Goal: Transaction & Acquisition: Book appointment/travel/reservation

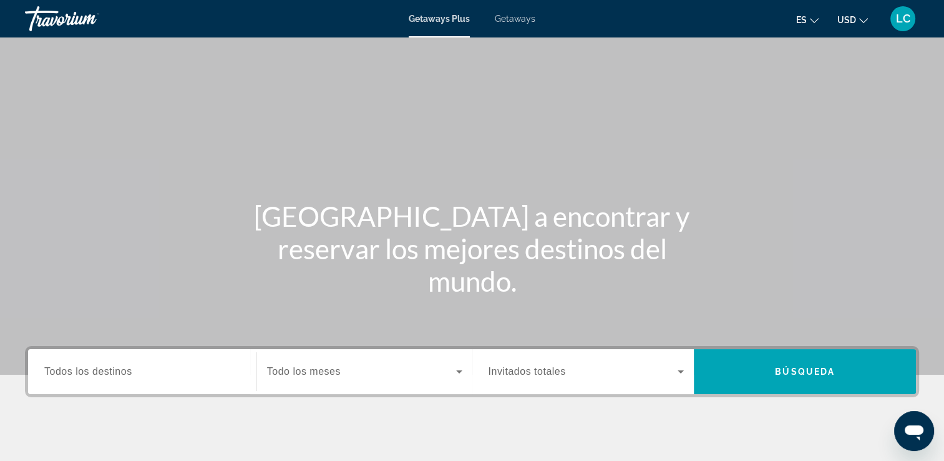
click at [507, 17] on span "Getaways" at bounding box center [515, 19] width 41 height 10
click at [103, 373] on span "Todos los destinos" at bounding box center [88, 371] width 88 height 11
click at [103, 373] on input "Destination Todos los destinos" at bounding box center [142, 371] width 196 height 15
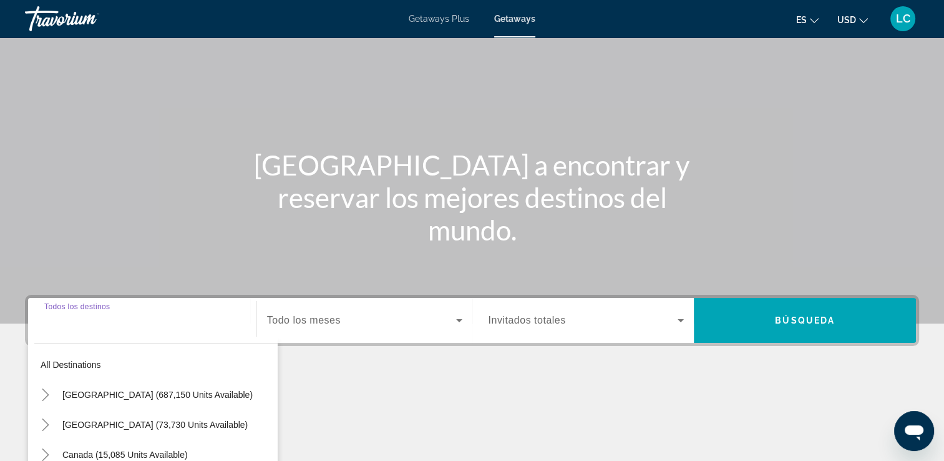
scroll to position [213, 0]
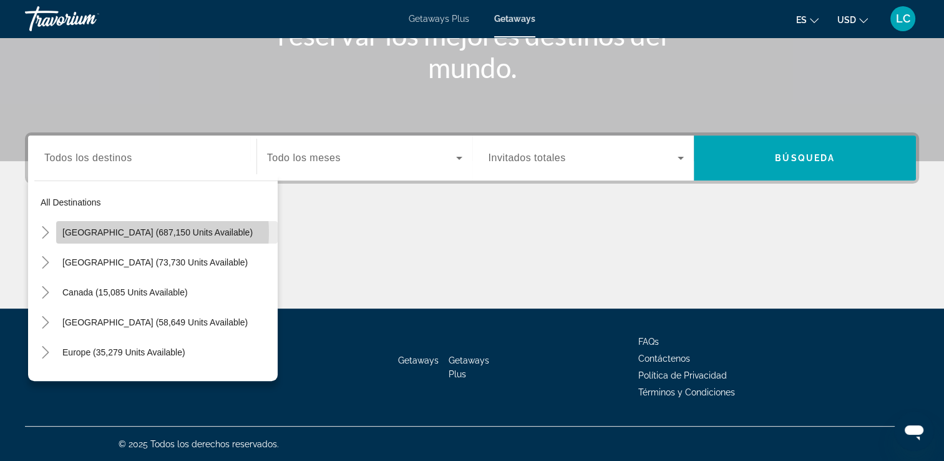
click at [127, 232] on span "[GEOGRAPHIC_DATA] (687,150 units available)" at bounding box center [157, 232] width 190 height 10
type input "**********"
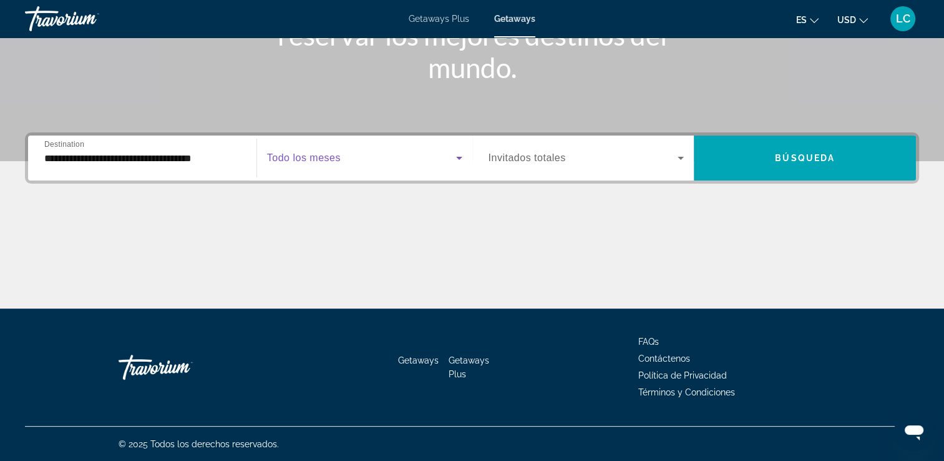
click at [452, 160] on icon "Search widget" at bounding box center [459, 157] width 15 height 15
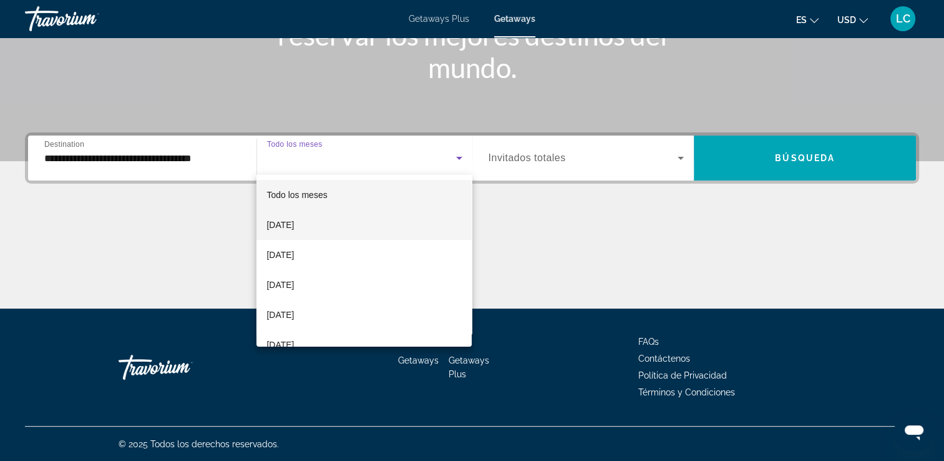
click at [345, 221] on mat-option "[DATE]" at bounding box center [363, 225] width 215 height 30
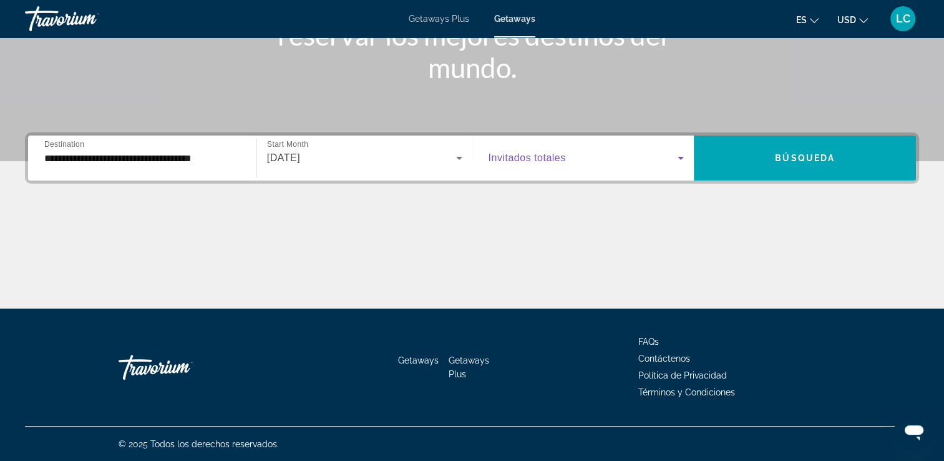
click at [680, 157] on icon "Search widget" at bounding box center [681, 158] width 6 height 3
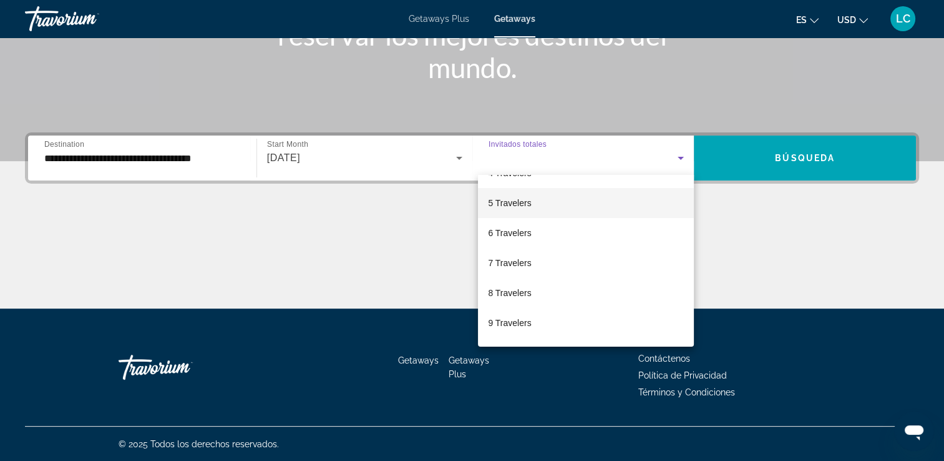
scroll to position [137, 0]
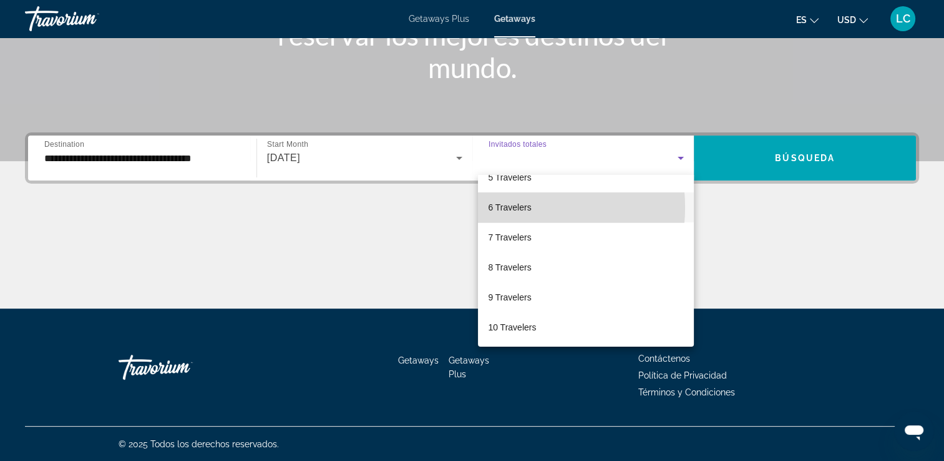
click at [502, 207] on span "6 Travelers" at bounding box center [509, 207] width 43 height 15
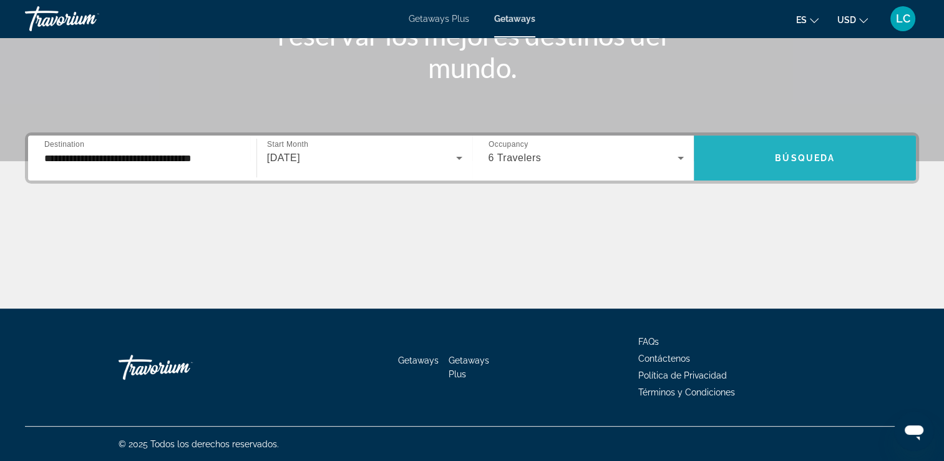
click at [761, 163] on span "Search widget" at bounding box center [805, 158] width 222 height 30
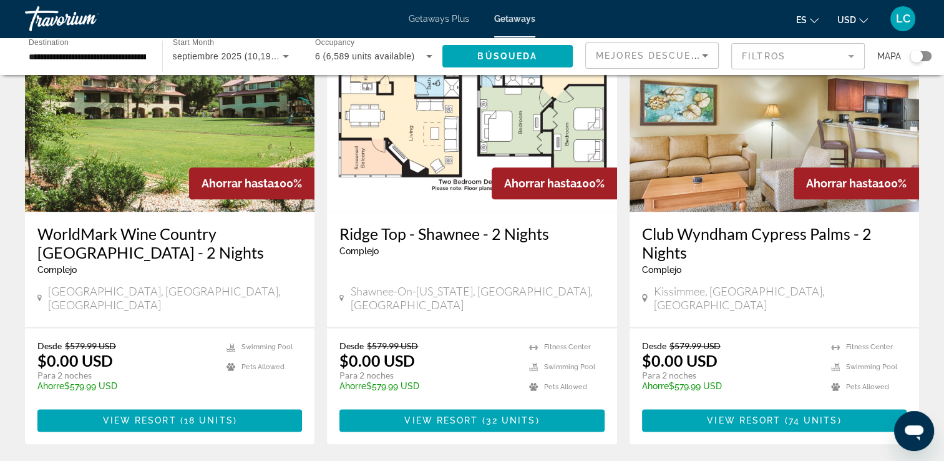
scroll to position [1478, 0]
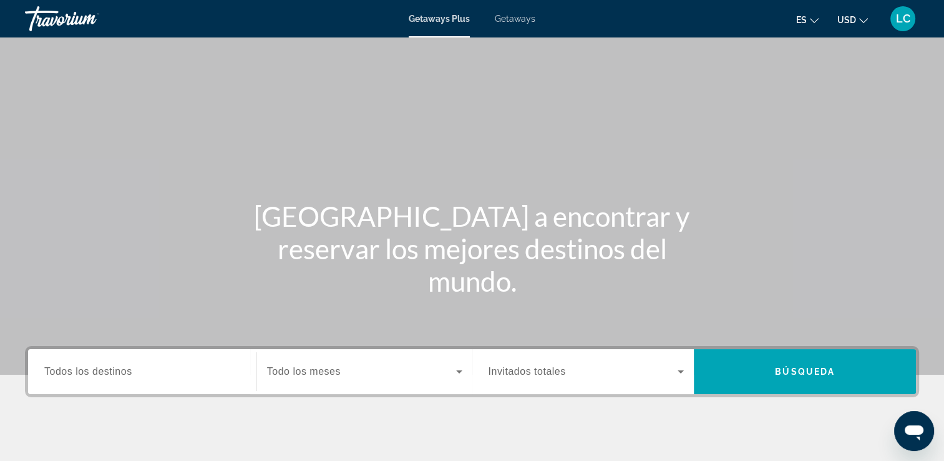
click at [509, 22] on span "Getaways" at bounding box center [515, 19] width 41 height 10
click at [102, 371] on span "Todos los destinos" at bounding box center [88, 371] width 88 height 11
click at [102, 371] on input "Destination Todos los destinos" at bounding box center [142, 371] width 196 height 15
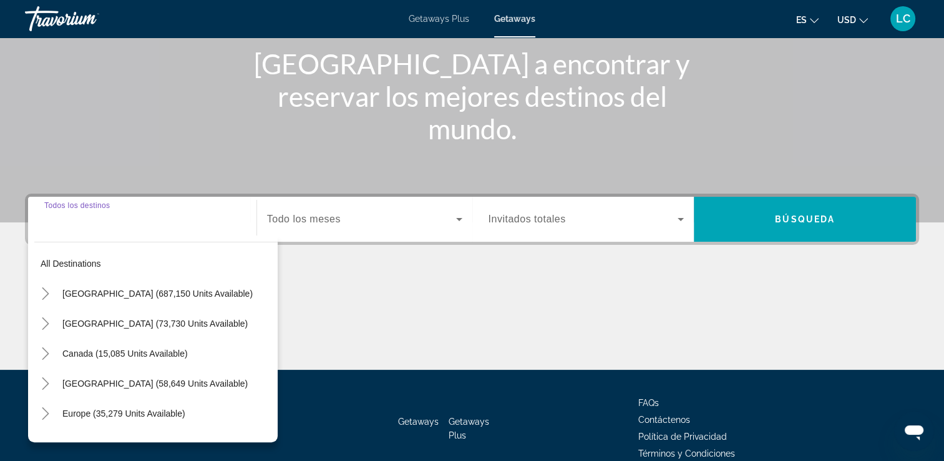
scroll to position [213, 0]
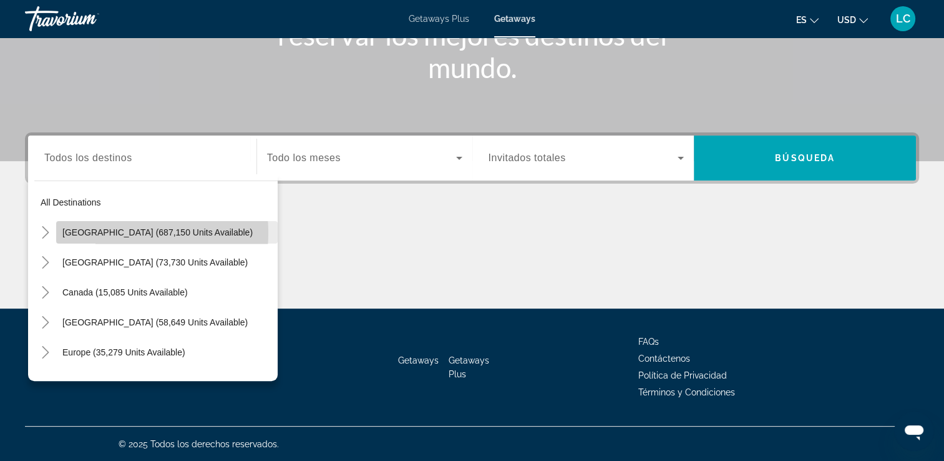
click at [102, 232] on span "[GEOGRAPHIC_DATA] (687,150 units available)" at bounding box center [157, 232] width 190 height 10
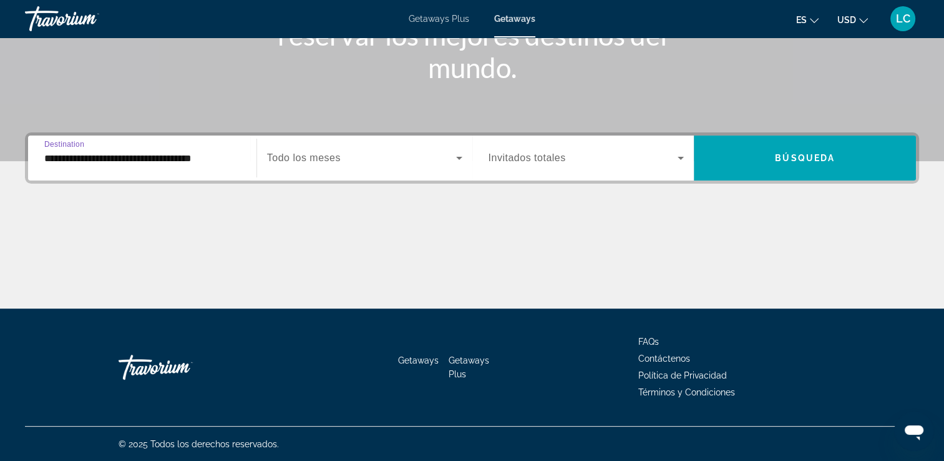
click at [80, 160] on input "**********" at bounding box center [142, 158] width 196 height 15
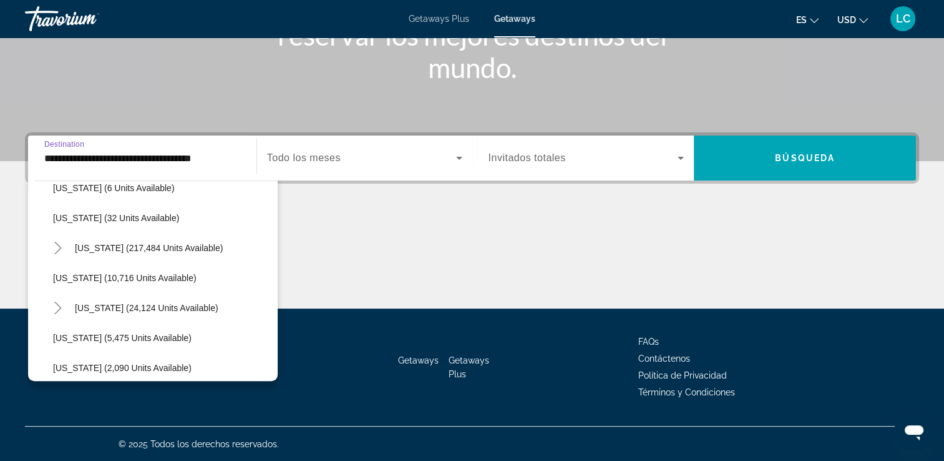
scroll to position [199, 0]
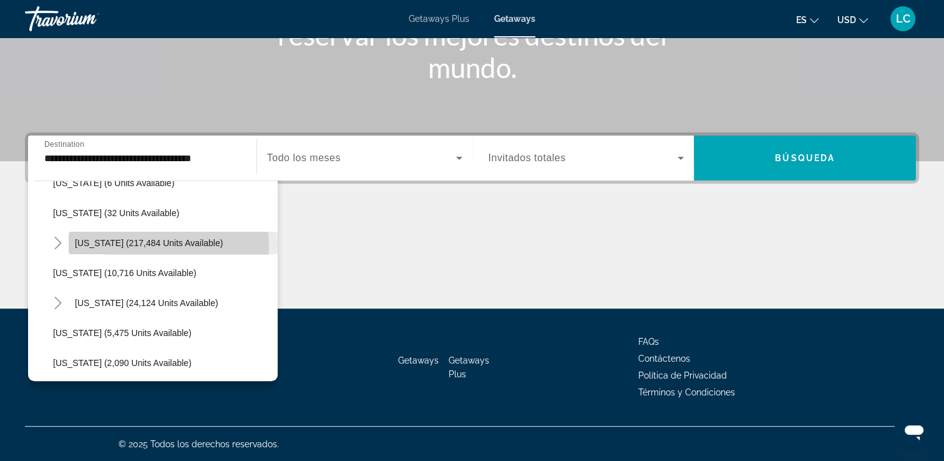
click at [107, 247] on span "Search widget" at bounding box center [173, 243] width 209 height 30
type input "**********"
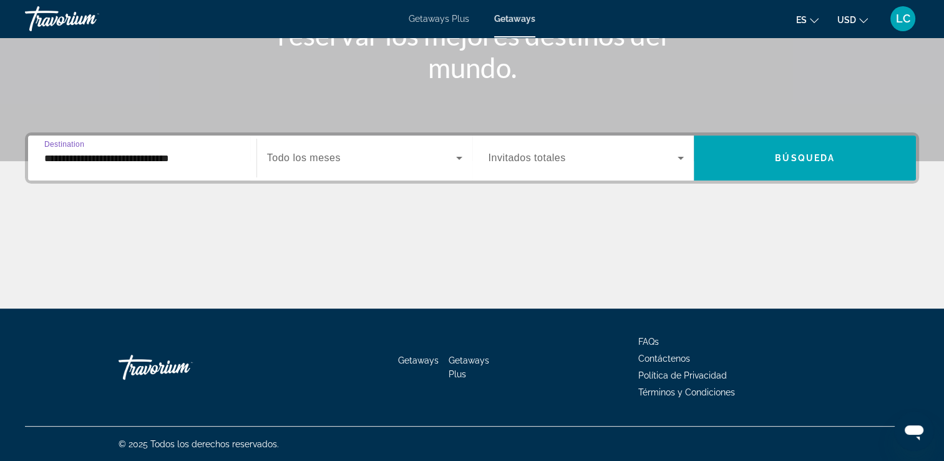
click at [406, 155] on span "Search widget" at bounding box center [361, 157] width 189 height 15
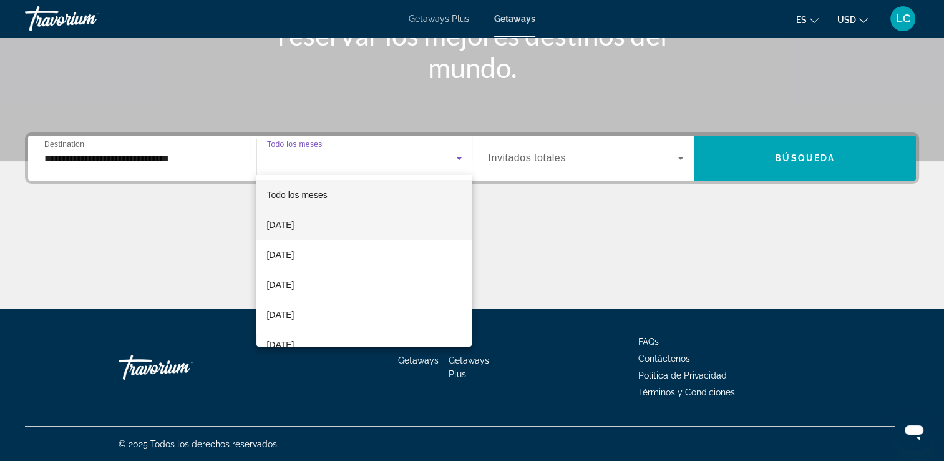
click at [332, 228] on mat-option "[DATE]" at bounding box center [363, 225] width 215 height 30
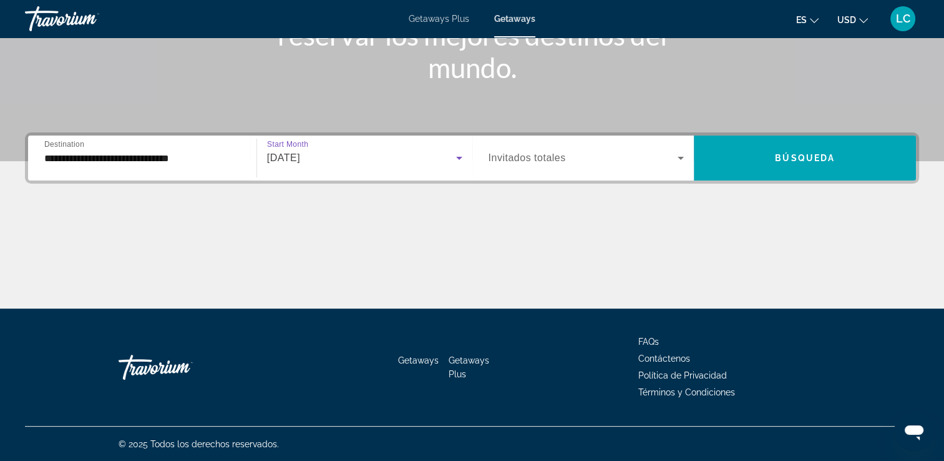
click at [683, 155] on icon "Search widget" at bounding box center [680, 157] width 15 height 15
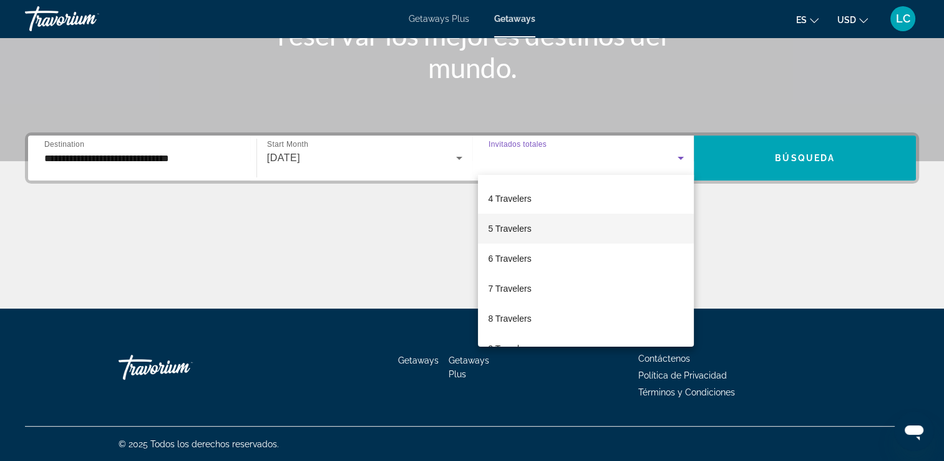
scroll to position [85, 0]
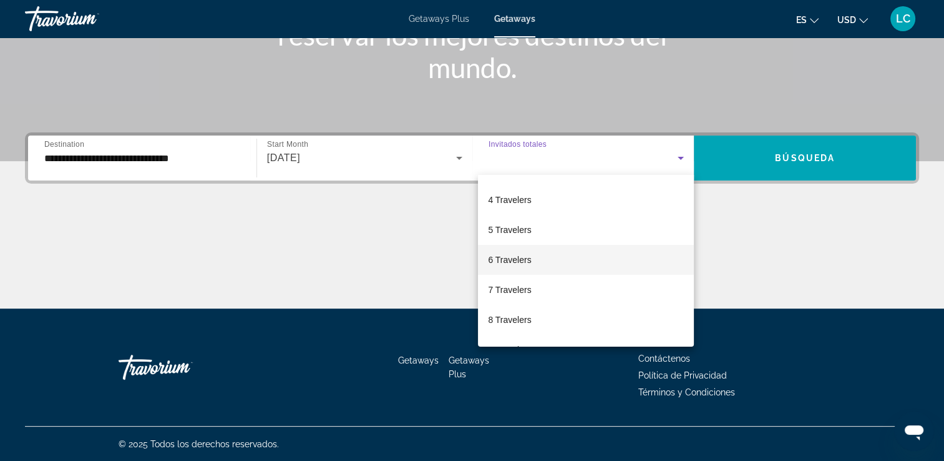
click at [510, 258] on span "6 Travelers" at bounding box center [509, 259] width 43 height 15
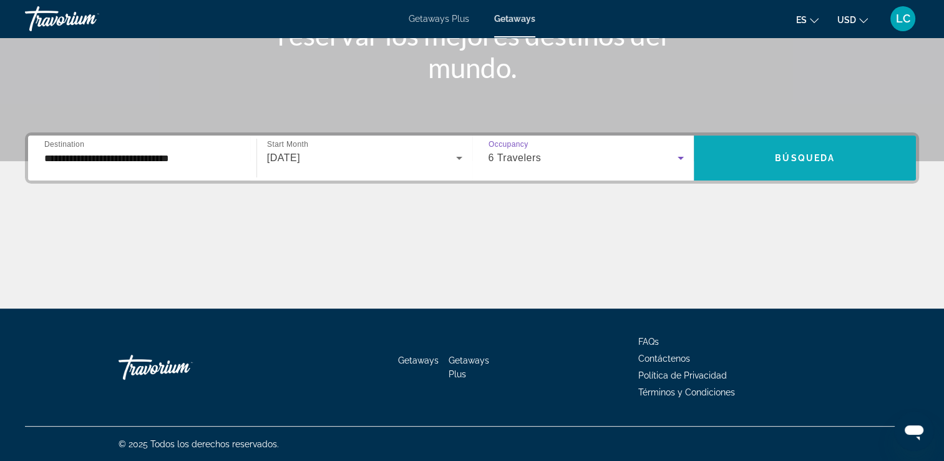
click at [728, 173] on span "Search widget" at bounding box center [805, 157] width 222 height 45
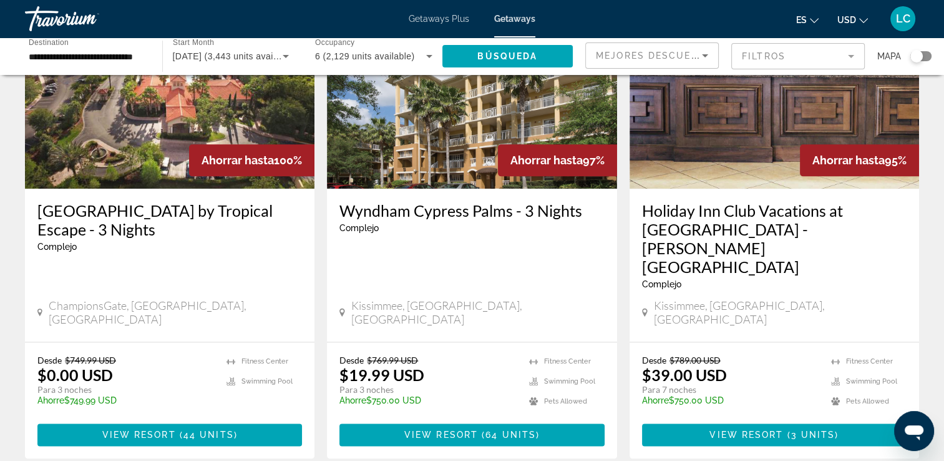
scroll to position [1539, 0]
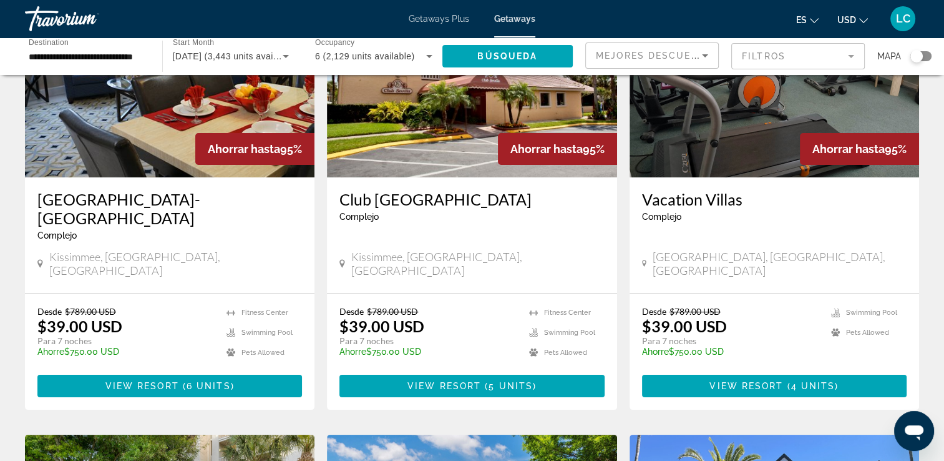
scroll to position [144, 0]
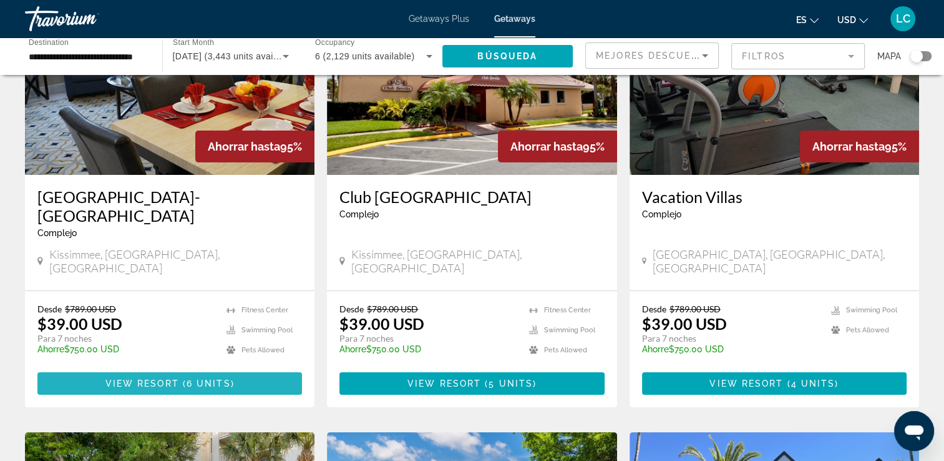
click at [210, 378] on span "6 units" at bounding box center [209, 383] width 44 height 10
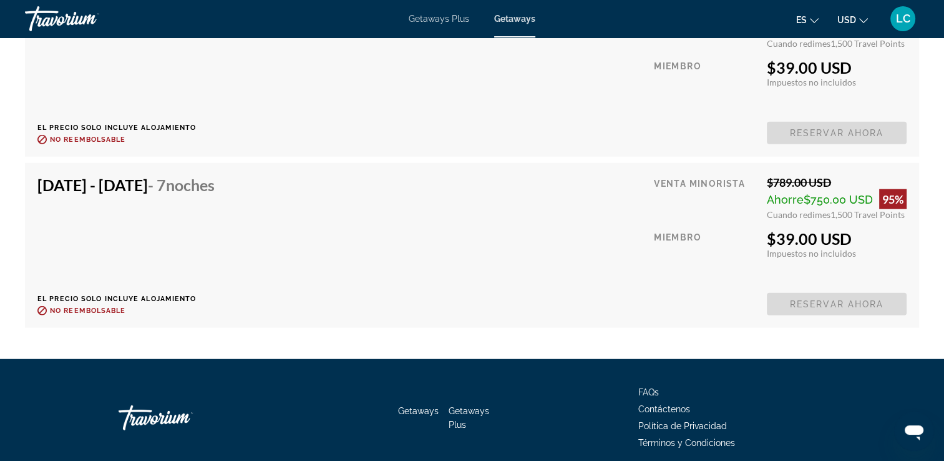
scroll to position [3010, 0]
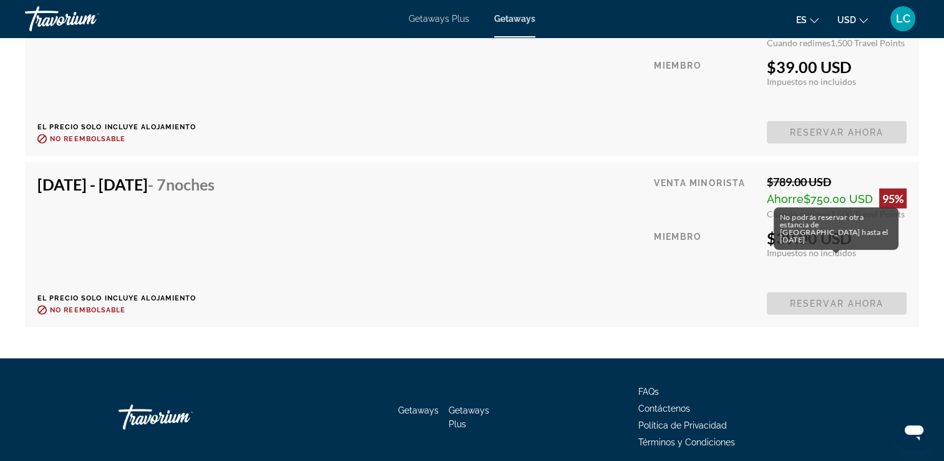
click at [787, 292] on span "Reservar ahora" at bounding box center [837, 303] width 140 height 22
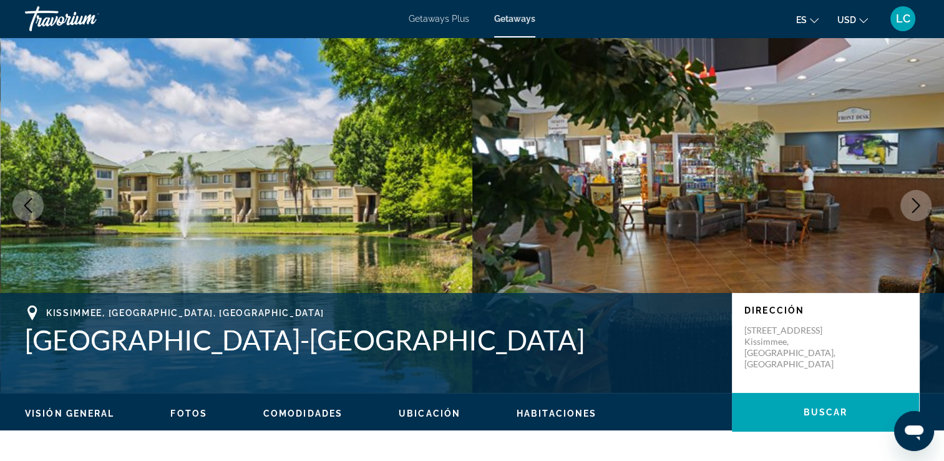
scroll to position [0, 0]
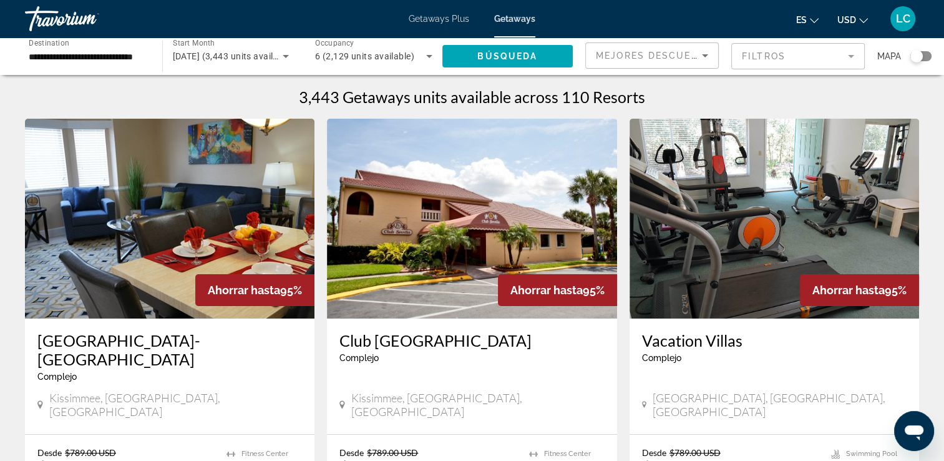
click at [452, 193] on img "Main content" at bounding box center [472, 219] width 290 height 200
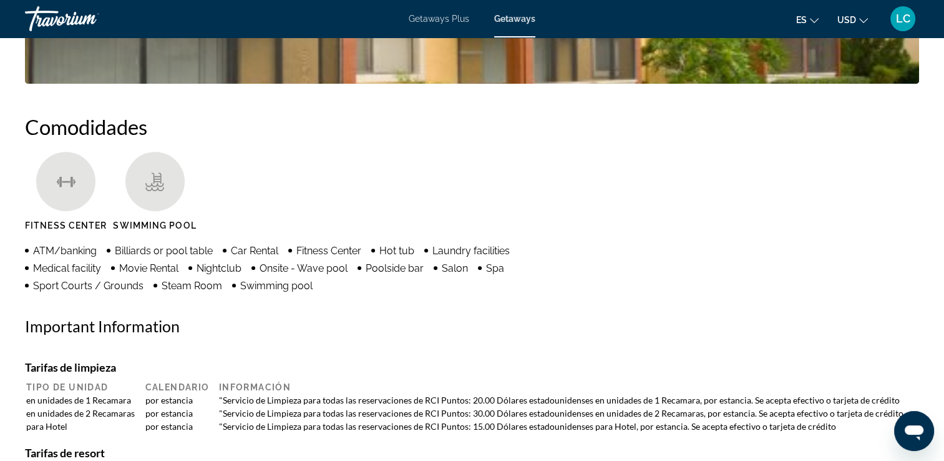
scroll to position [889, 0]
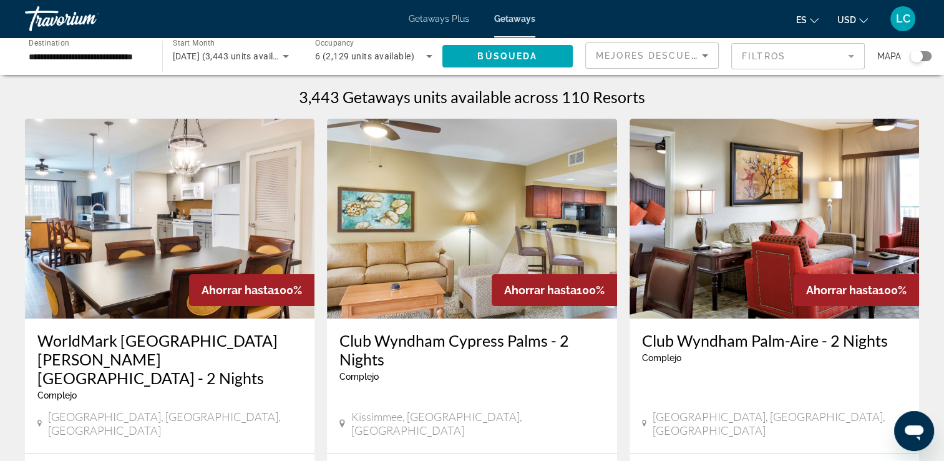
click at [755, 244] on img "Main content" at bounding box center [775, 219] width 290 height 200
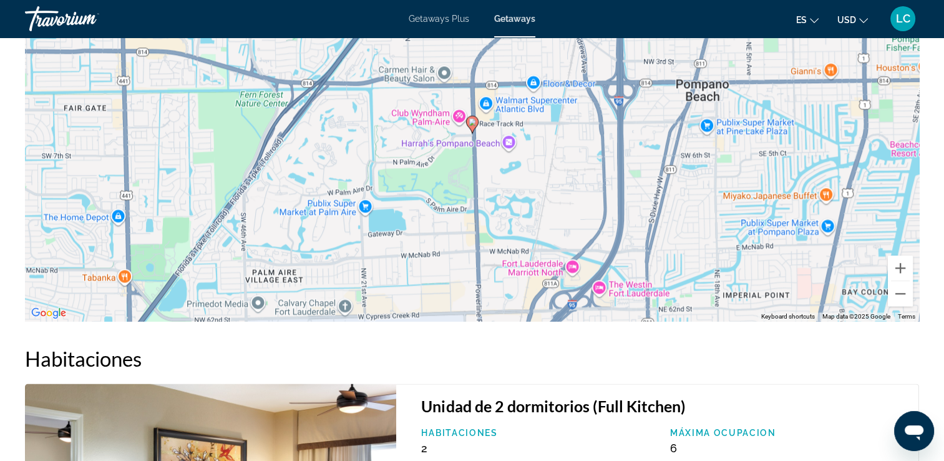
scroll to position [1826, 0]
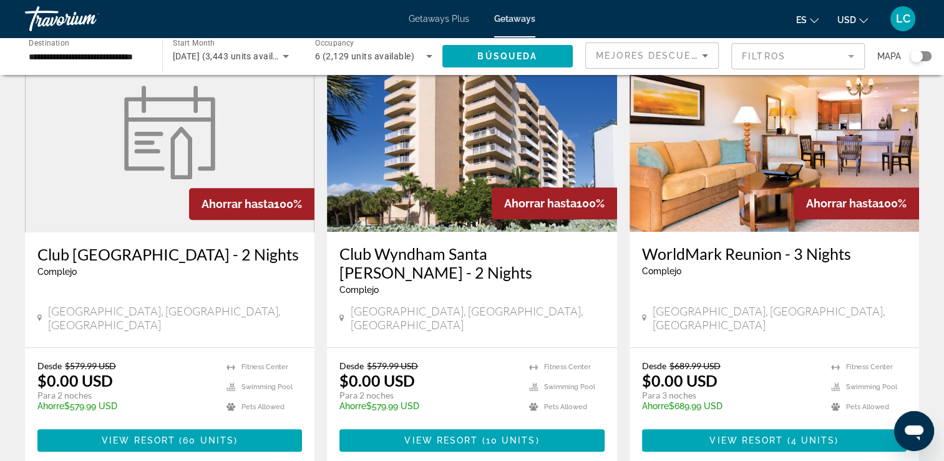
scroll to position [564, 0]
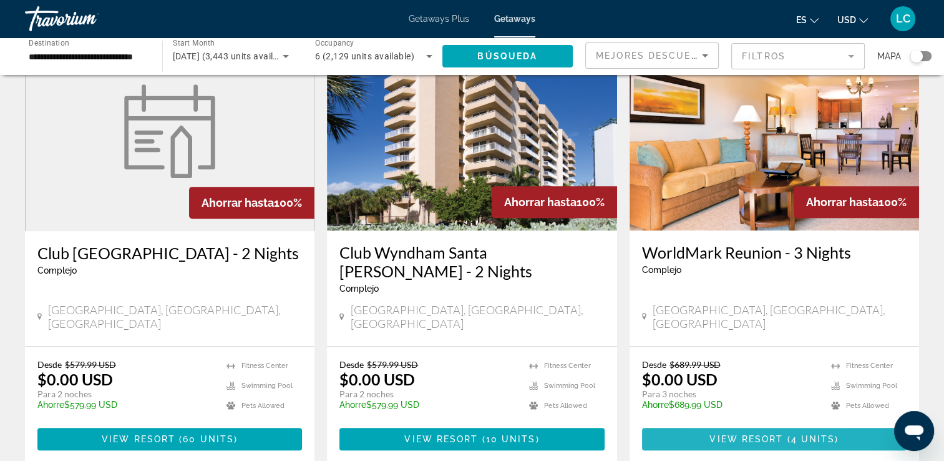
click at [720, 434] on span "View Resort" at bounding box center [747, 439] width 74 height 10
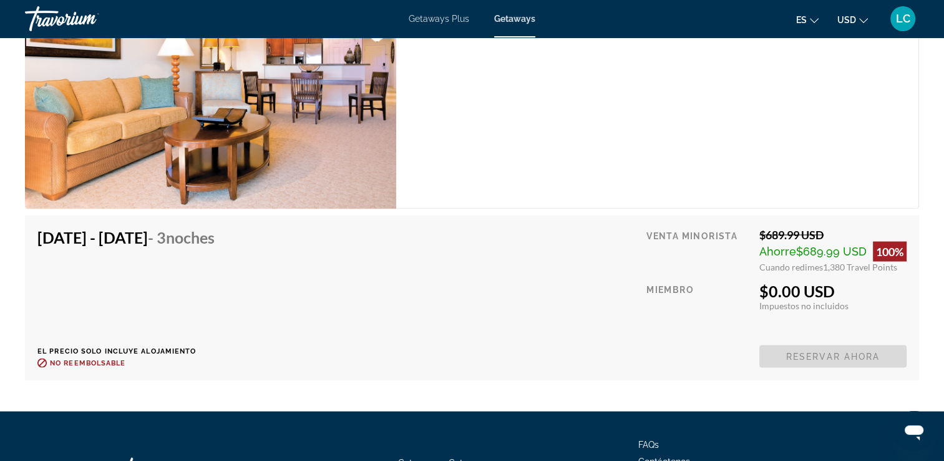
scroll to position [2421, 0]
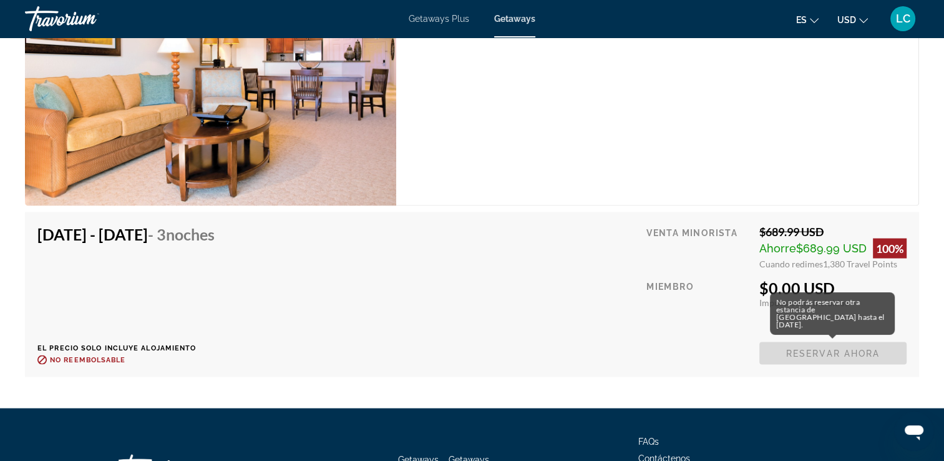
click at [796, 361] on span "Reservar ahora" at bounding box center [832, 353] width 147 height 22
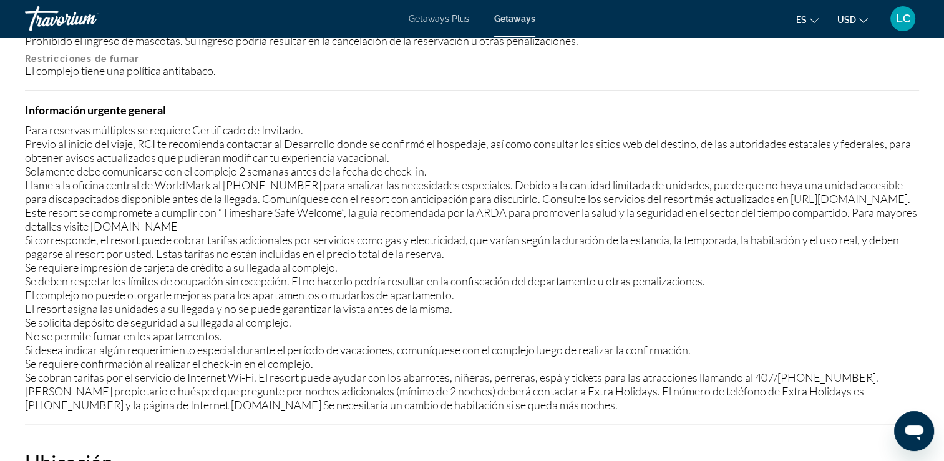
scroll to position [1411, 0]
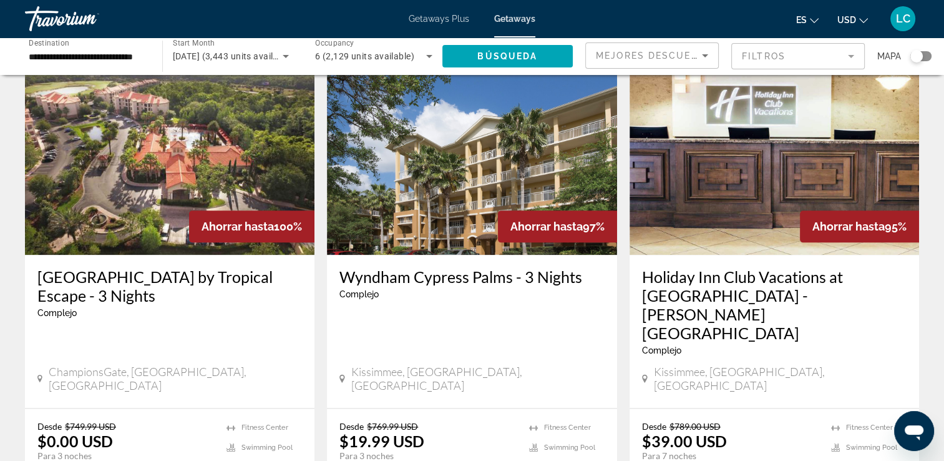
scroll to position [1633, 0]
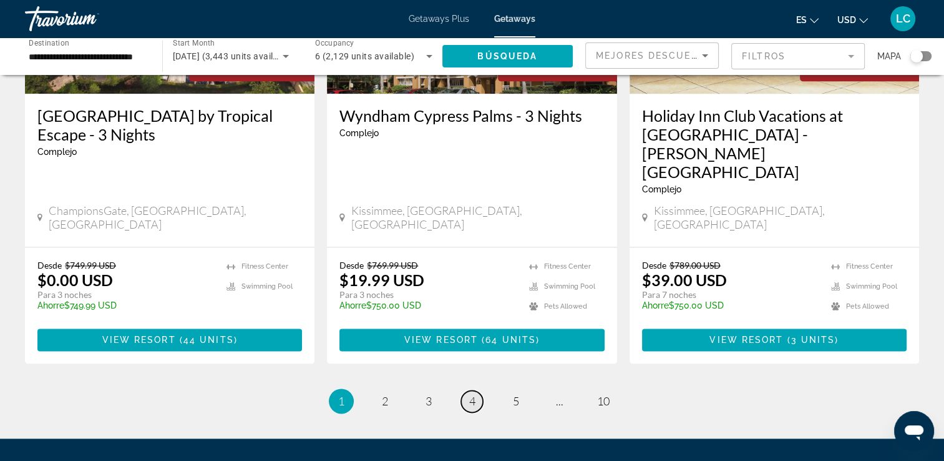
click at [471, 394] on span "4" at bounding box center [472, 401] width 6 height 14
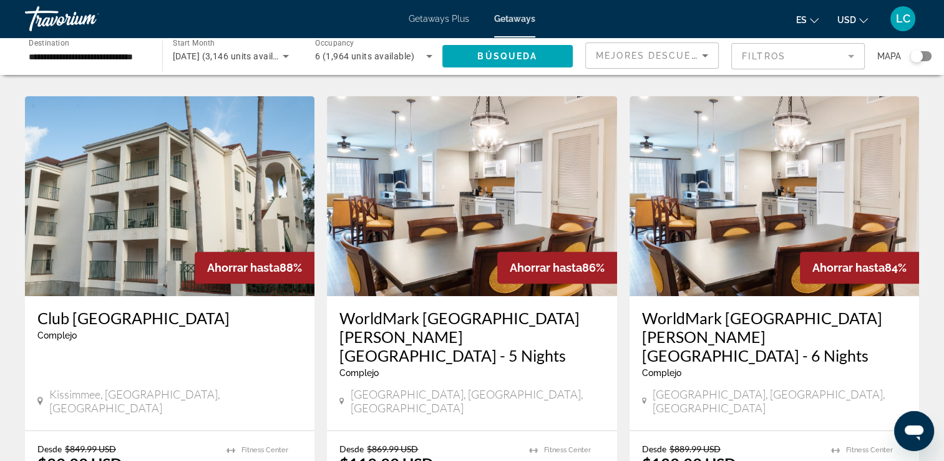
scroll to position [551, 0]
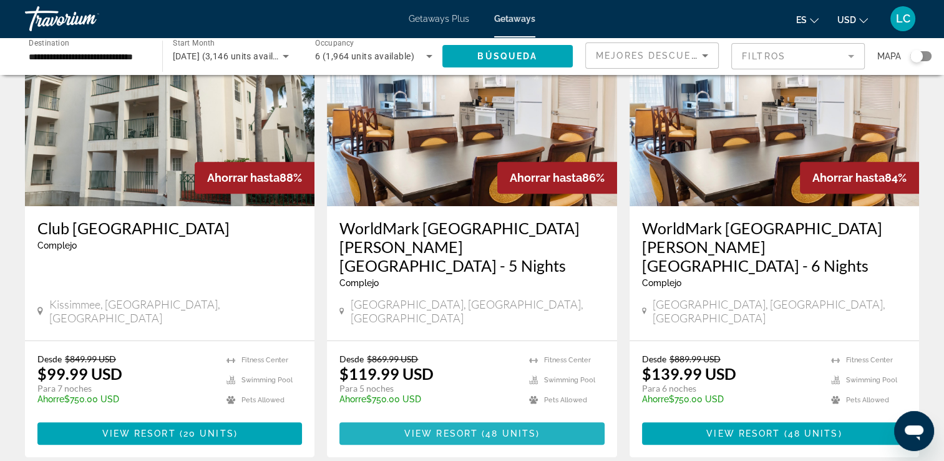
click at [452, 428] on span "View Resort" at bounding box center [441, 433] width 74 height 10
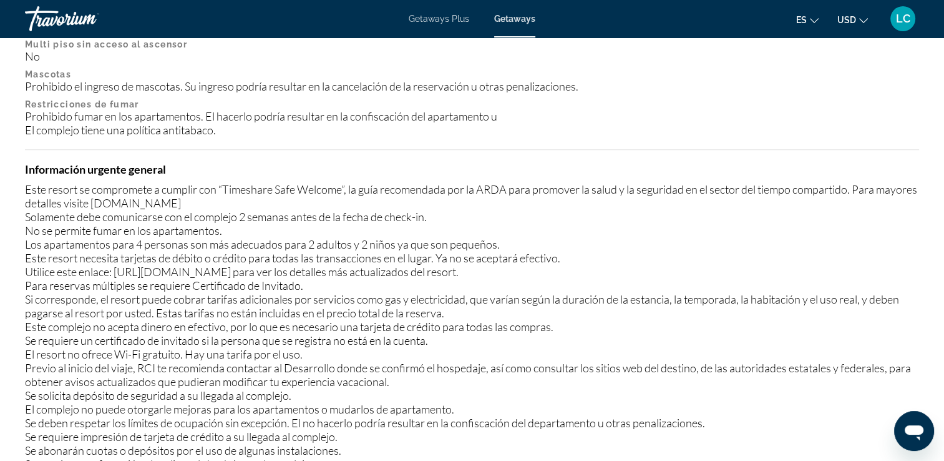
scroll to position [1467, 0]
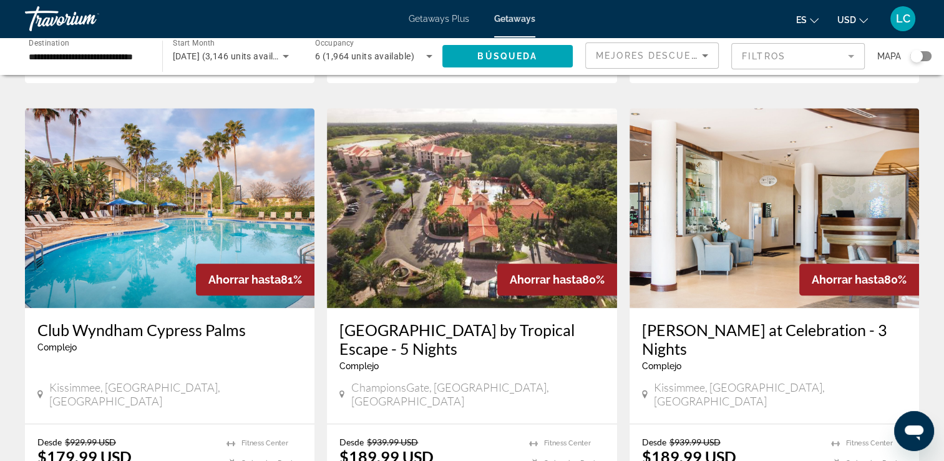
scroll to position [1382, 0]
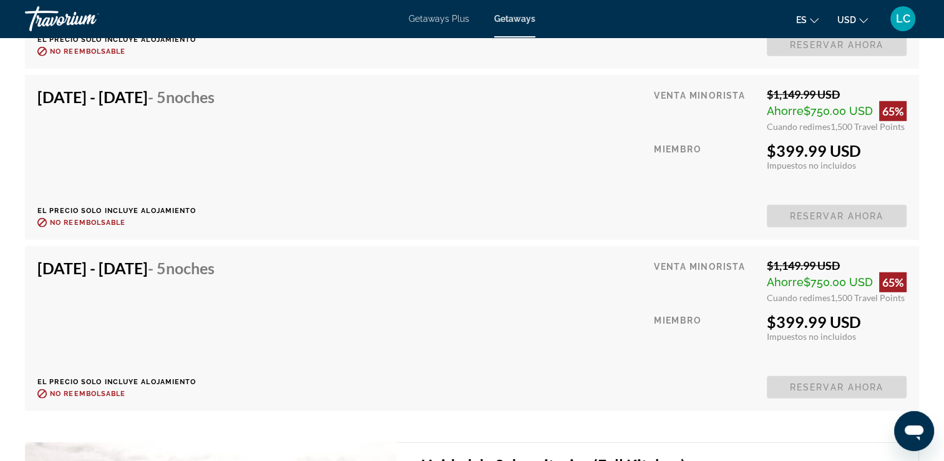
scroll to position [3489, 0]
